Goal: Navigation & Orientation: Find specific page/section

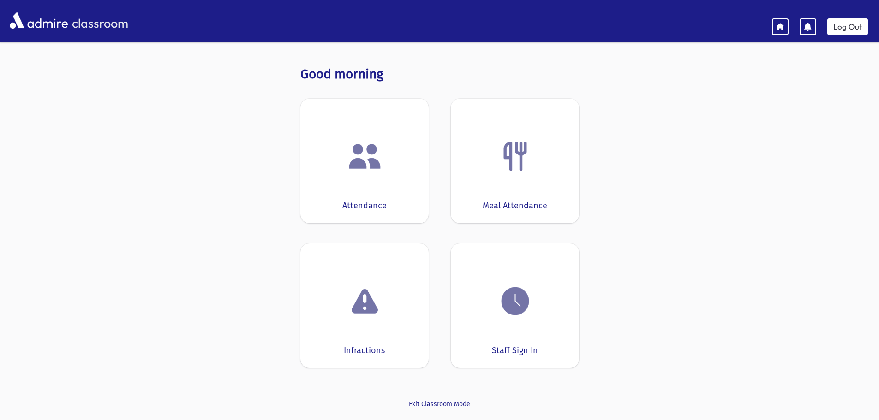
click at [376, 166] on img at bounding box center [365, 156] width 35 height 35
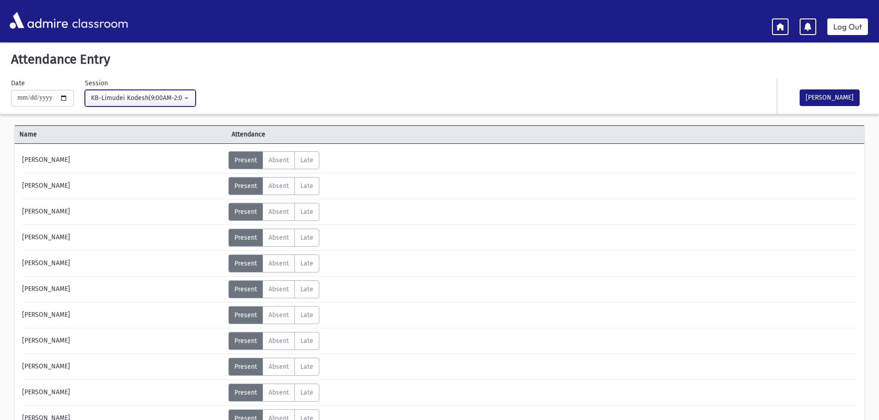
click at [193, 97] on button "KB-Limudei Kodesh(9:00AM-2:00PM)" at bounding box center [140, 98] width 111 height 17
click at [853, 31] on link "Log Out" at bounding box center [848, 26] width 41 height 17
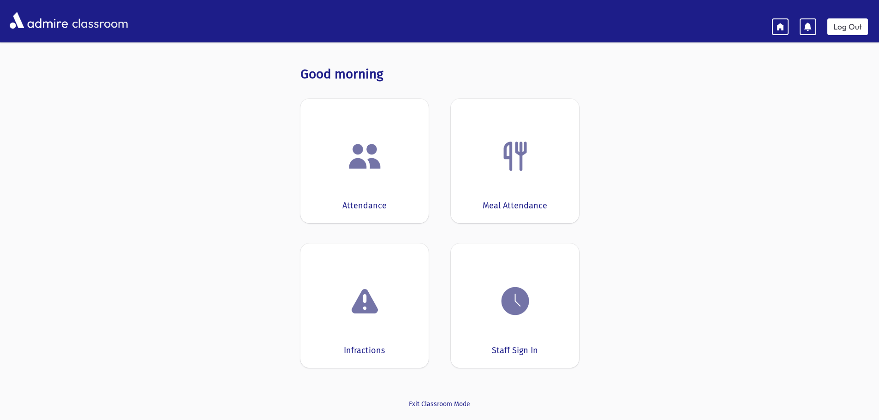
click at [359, 172] on img at bounding box center [365, 156] width 35 height 35
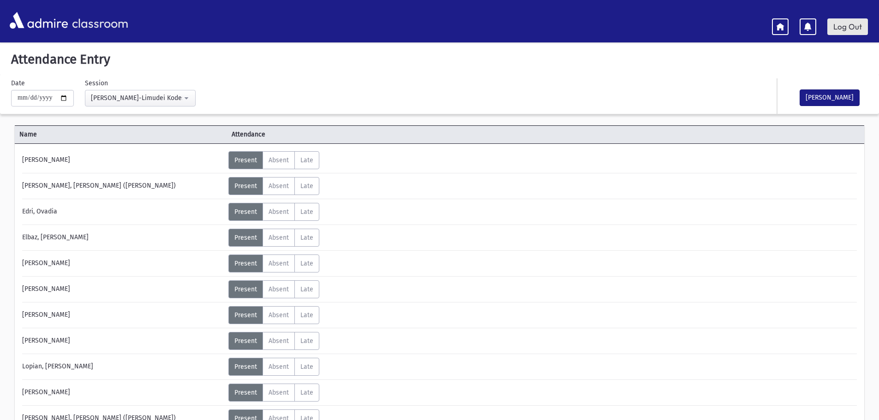
click at [846, 24] on link "Log Out" at bounding box center [848, 26] width 41 height 17
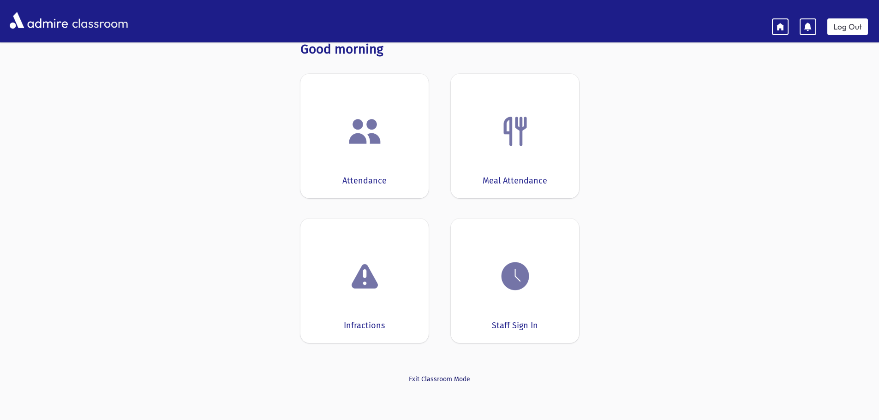
scroll to position [46, 0]
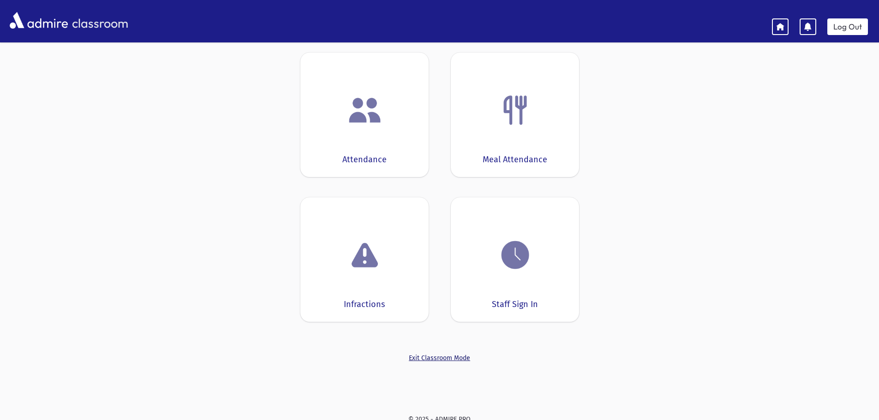
click at [420, 361] on link "Exit Classroom Mode" at bounding box center [439, 359] width 279 height 10
